Goal: Task Accomplishment & Management: Use online tool/utility

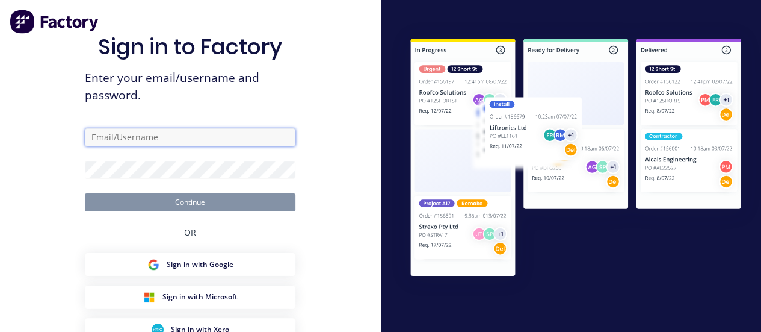
click at [142, 134] on input "text" at bounding box center [190, 137] width 211 height 18
type input "[PERSON_NAME][EMAIL_ADDRESS][DOMAIN_NAME]"
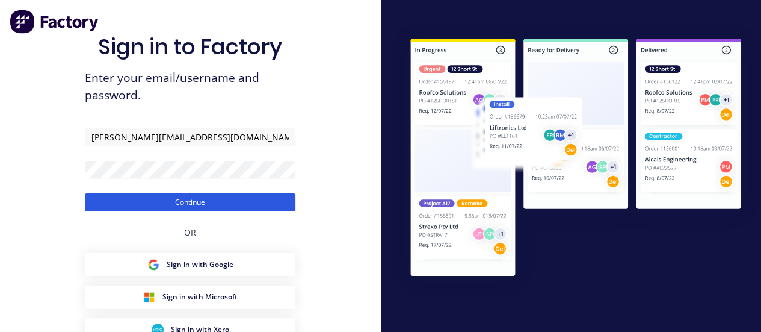
click at [184, 197] on button "Continue" at bounding box center [190, 202] width 211 height 18
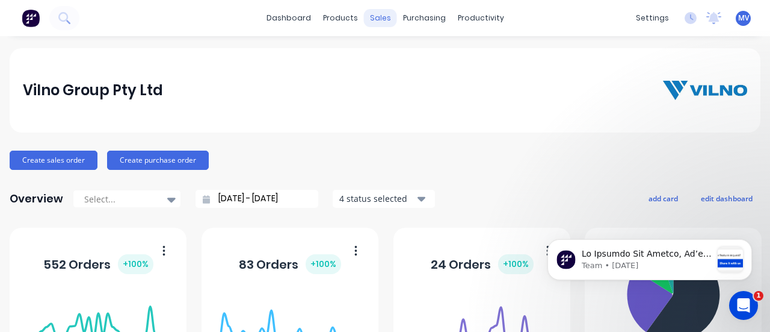
click at [377, 15] on div "sales" at bounding box center [380, 18] width 33 height 18
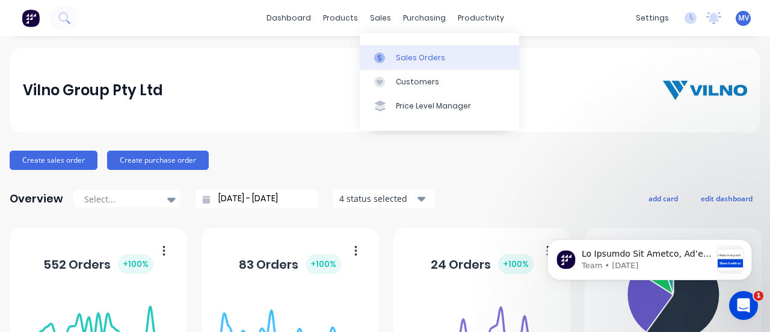
click at [403, 54] on div "Sales Orders" at bounding box center [420, 57] width 49 height 11
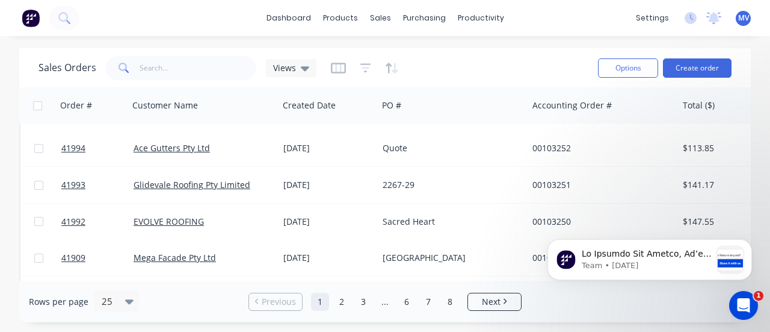
scroll to position [301, 0]
